Goal: Information Seeking & Learning: Learn about a topic

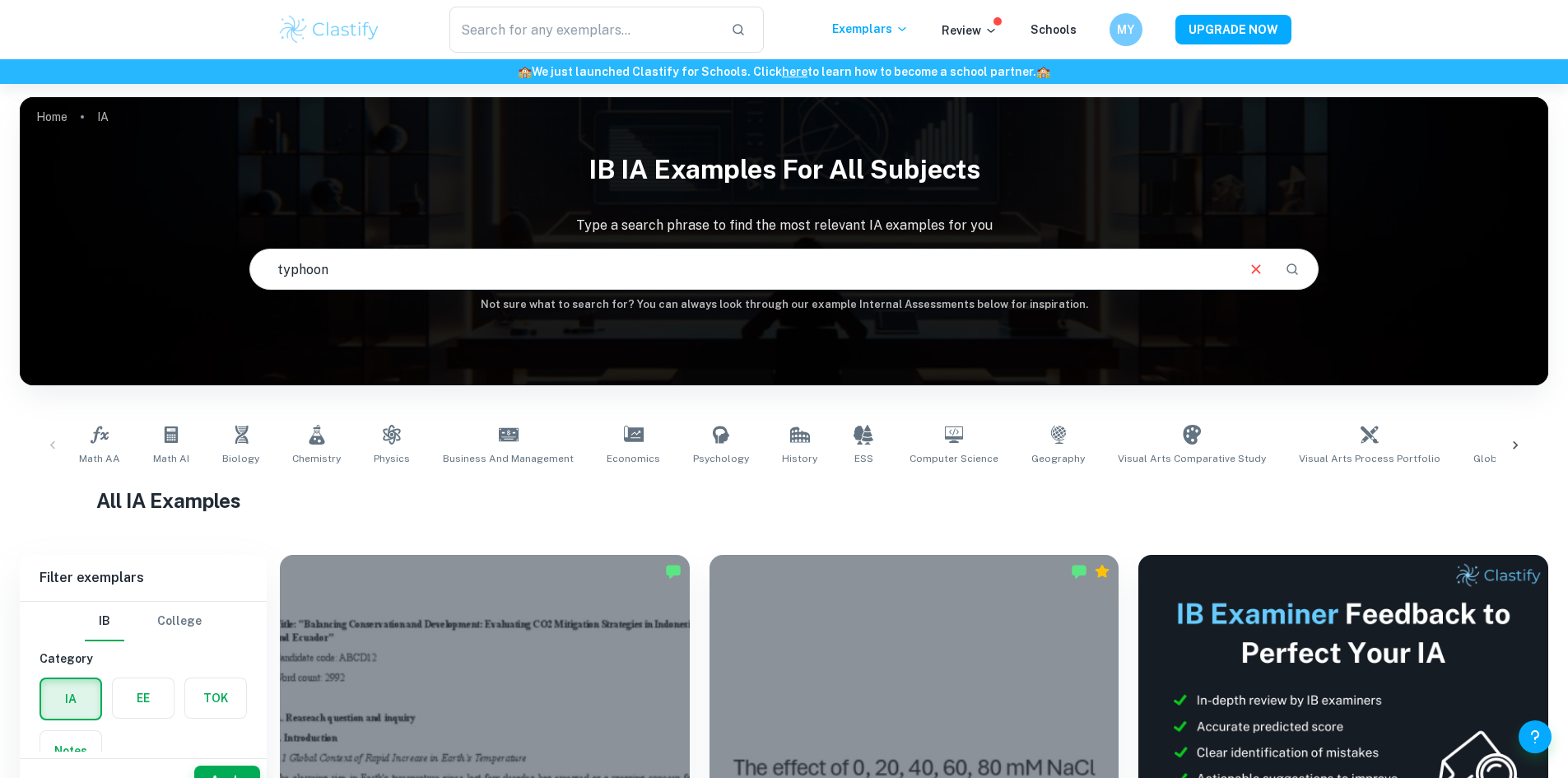
type input "typhoon"
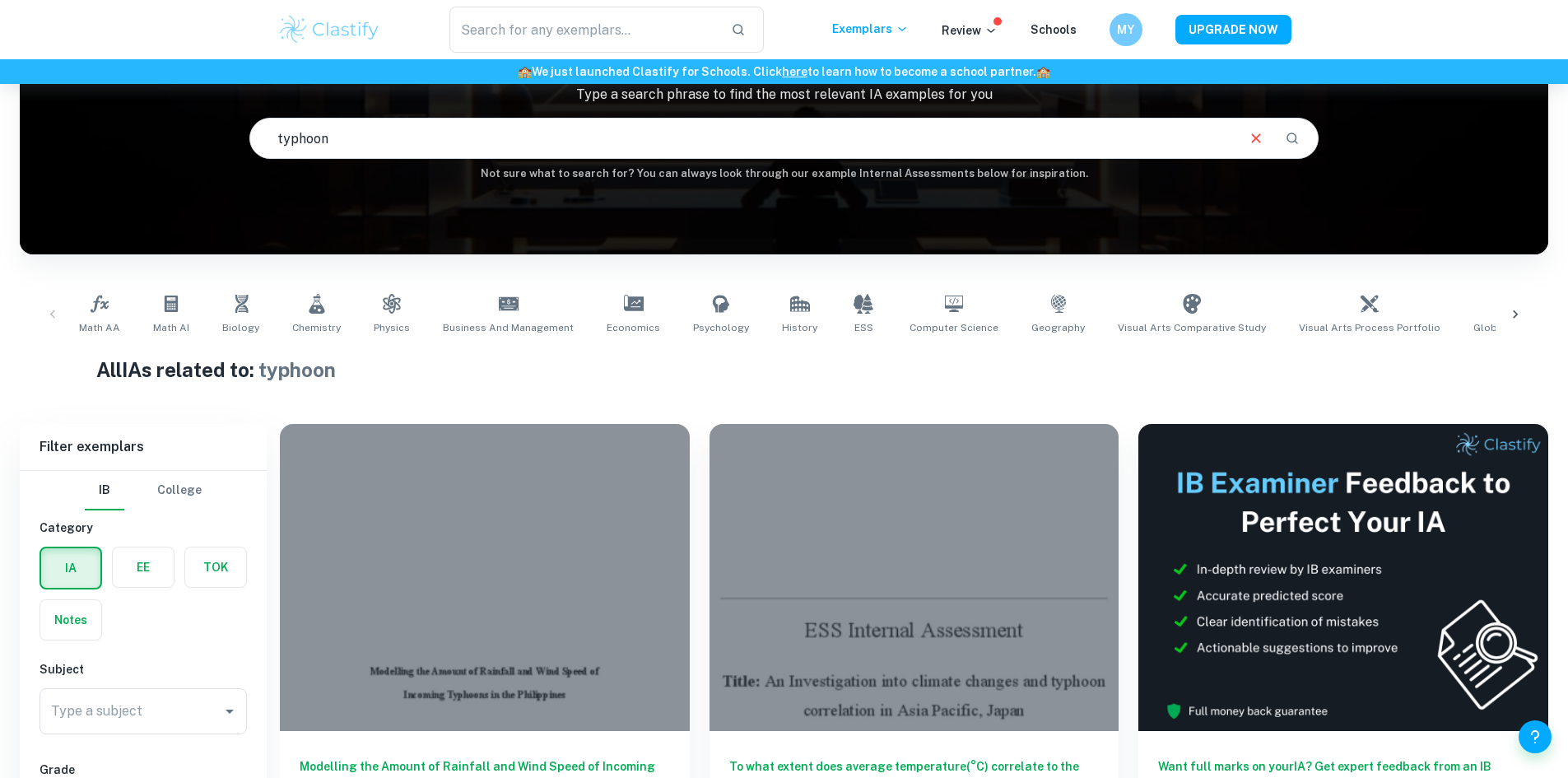
scroll to position [247, 0]
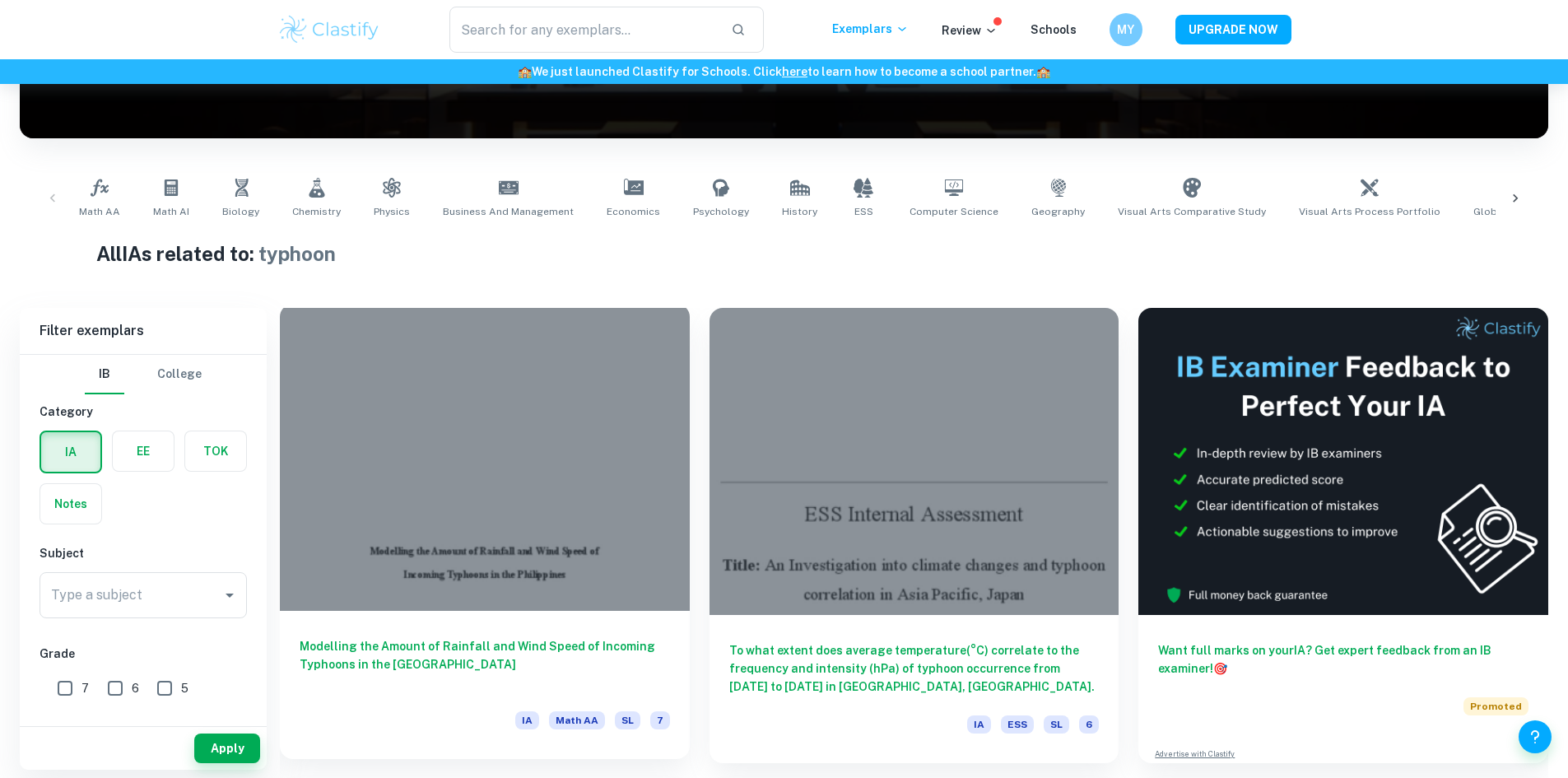
click at [438, 376] on div at bounding box center [484, 457] width 410 height 307
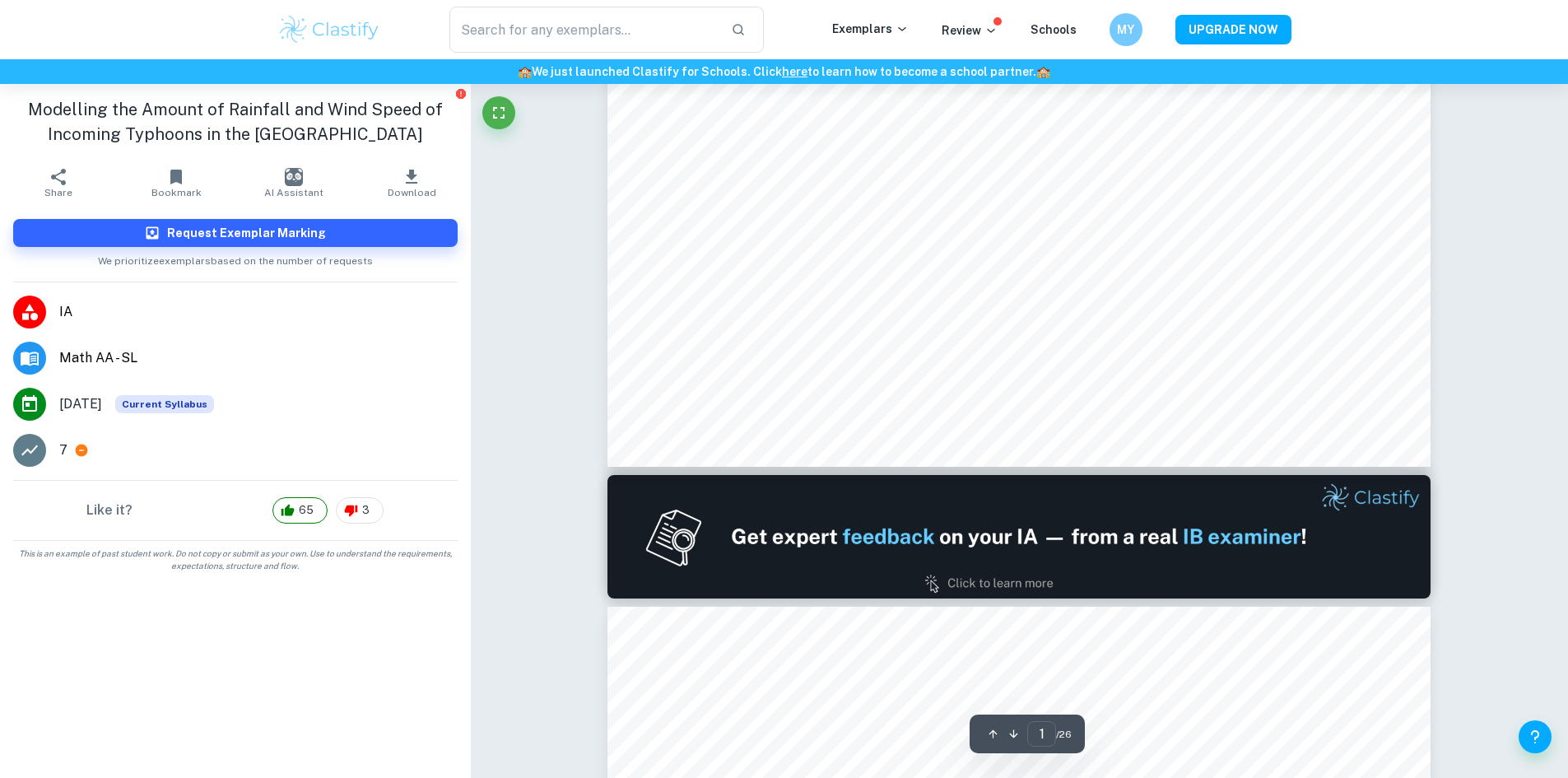
type input "2"
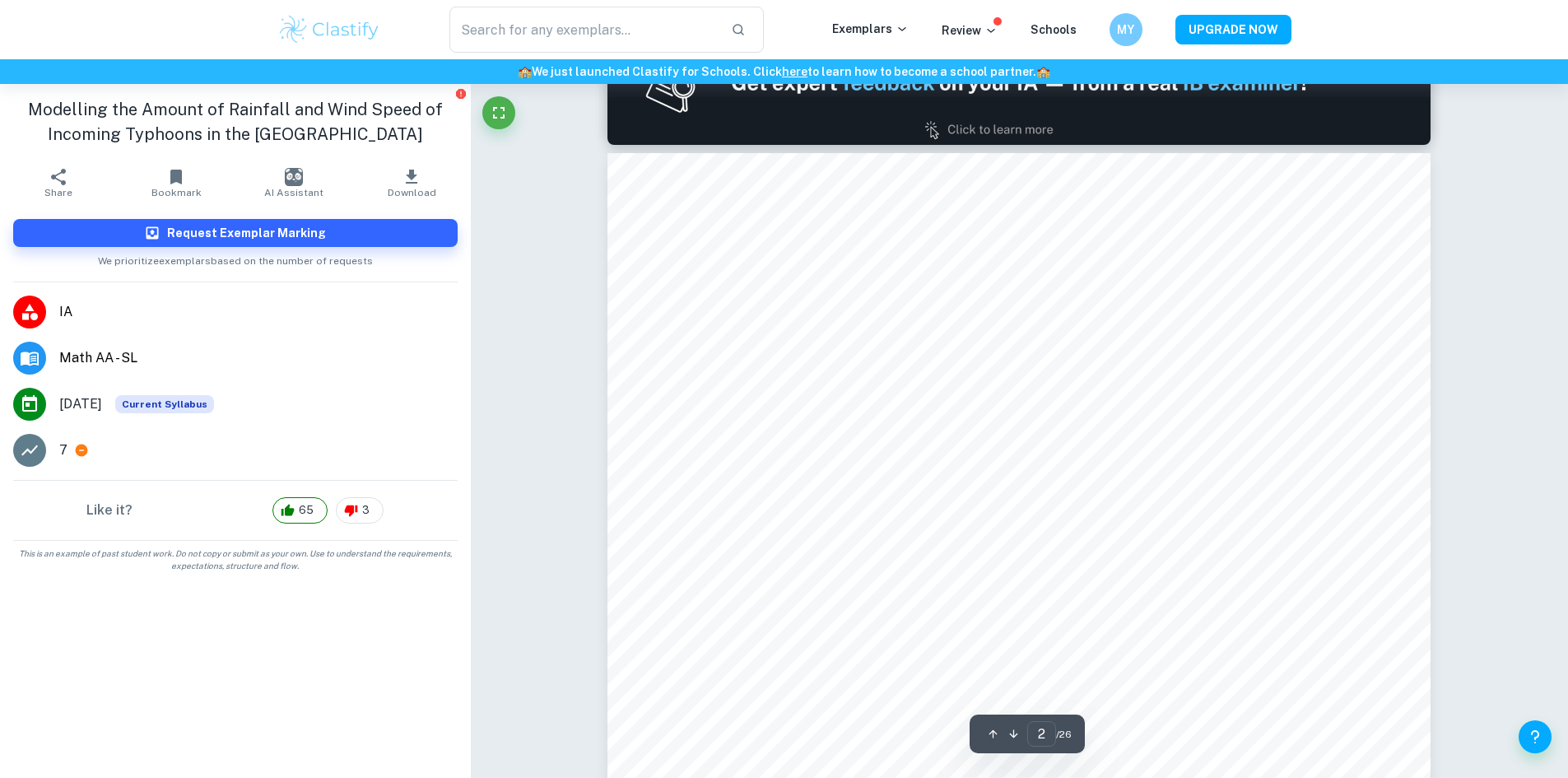
scroll to position [1234, 0]
